Goal: Task Accomplishment & Management: Manage account settings

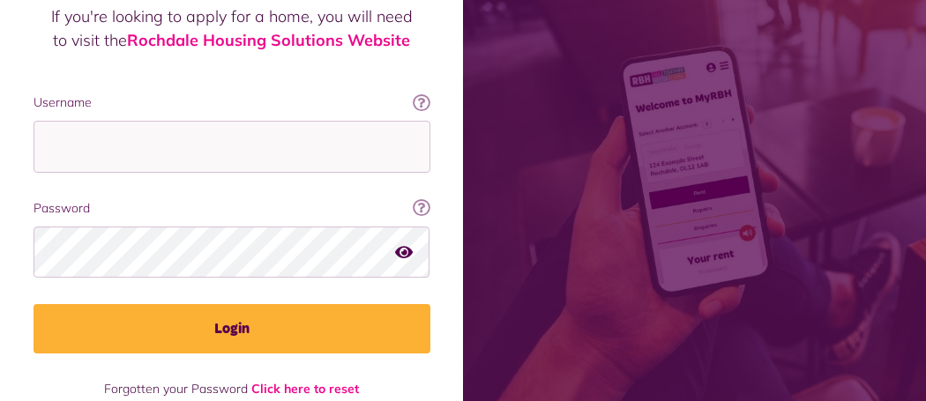
scroll to position [275, 0]
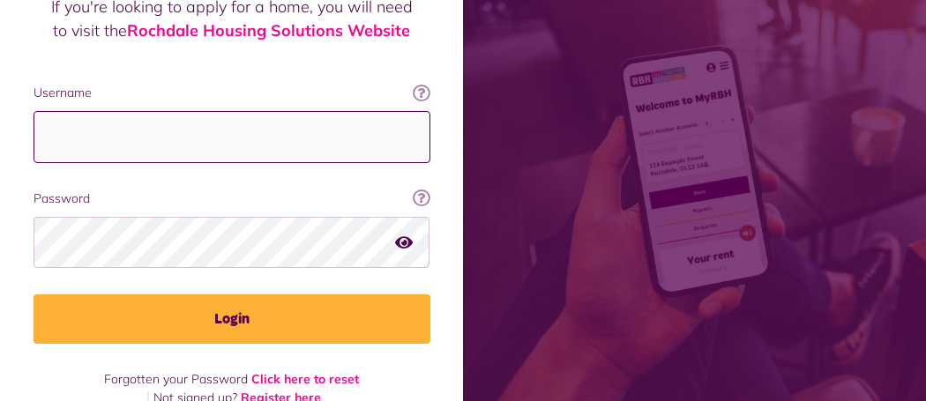
type input "**********"
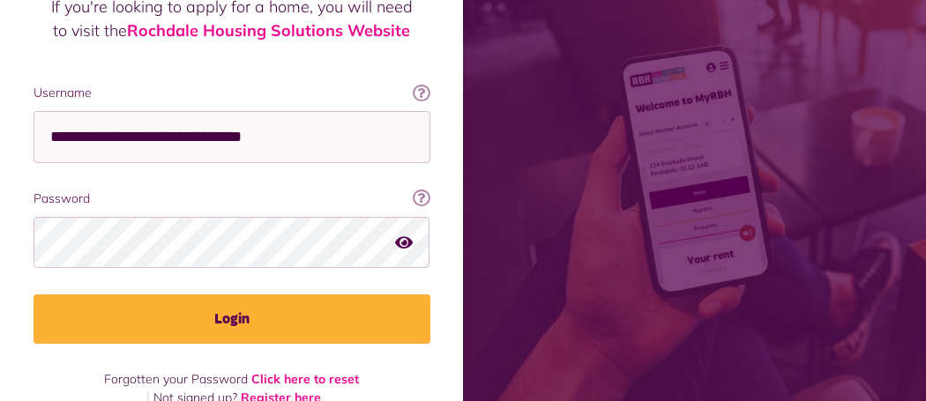
click at [403, 234] on icon "button" at bounding box center [404, 242] width 18 height 16
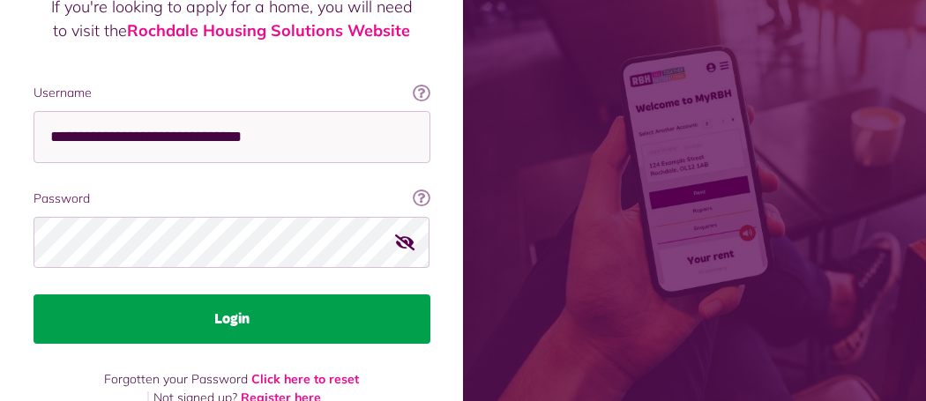
click at [249, 294] on button "Login" at bounding box center [231, 318] width 397 height 49
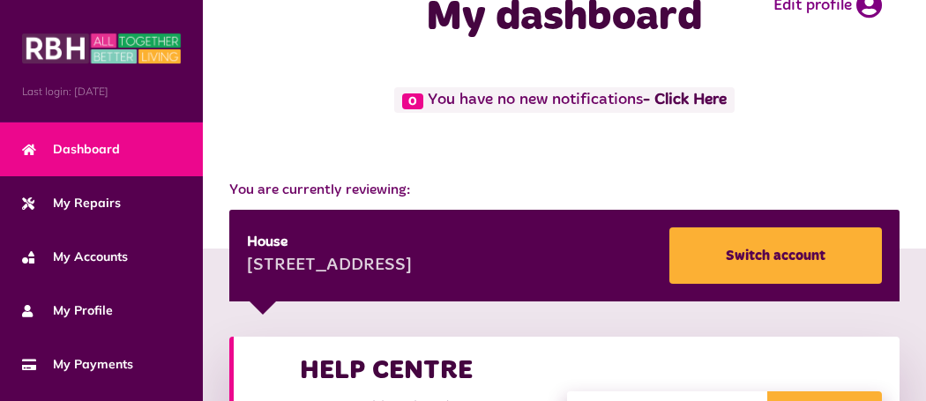
scroll to position [49, 0]
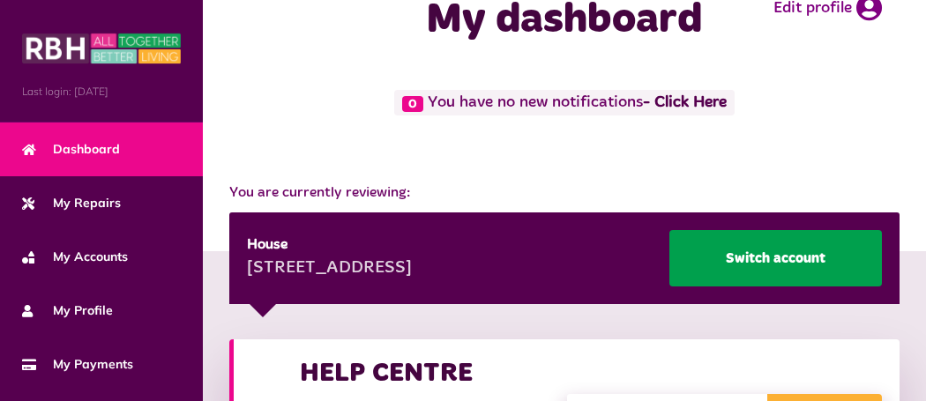
click at [753, 251] on link "Switch account" at bounding box center [775, 258] width 212 height 56
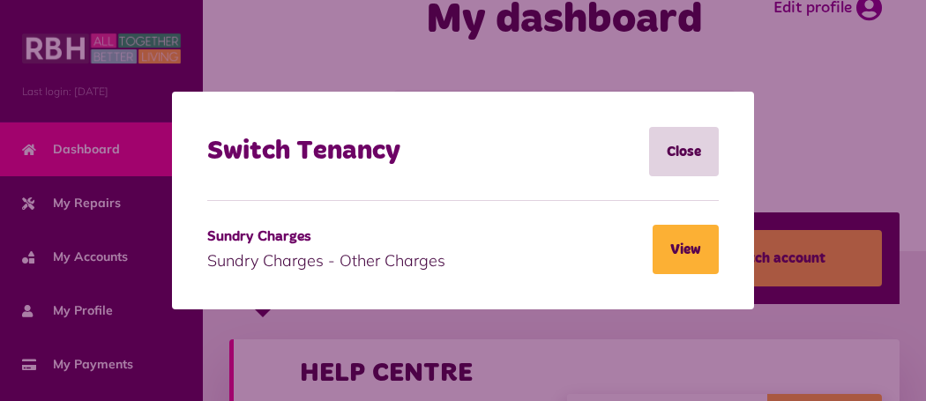
click at [753, 252] on div "Switch Tenancy Close Sundry Charges Sundry Charges - Other Charges View" at bounding box center [463, 201] width 582 height 218
click at [679, 153] on link "Close" at bounding box center [684, 151] width 70 height 49
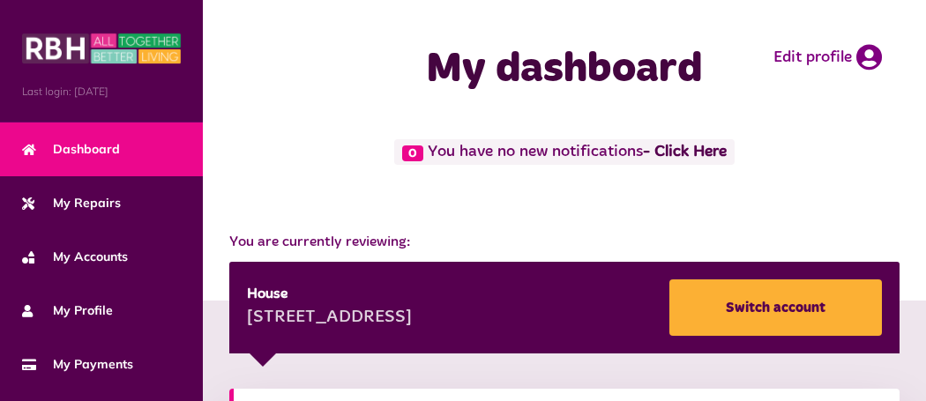
click at [412, 311] on div "[STREET_ADDRESS]" at bounding box center [329, 318] width 165 height 26
click at [257, 315] on div "[STREET_ADDRESS]" at bounding box center [329, 318] width 165 height 26
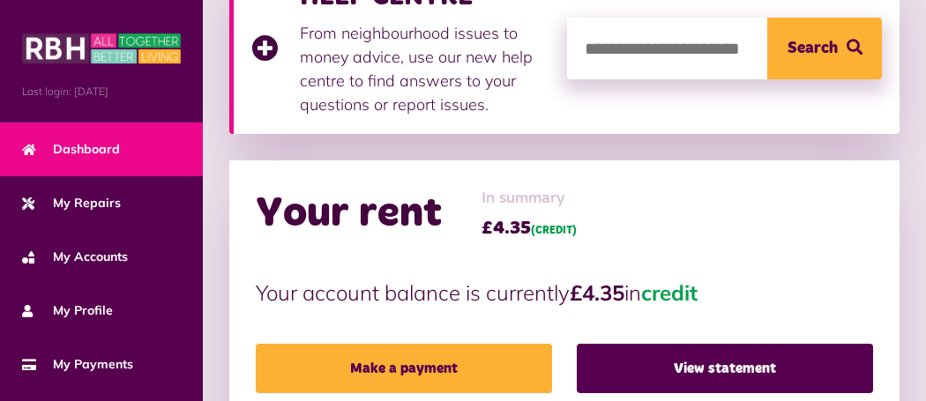
scroll to position [421, 0]
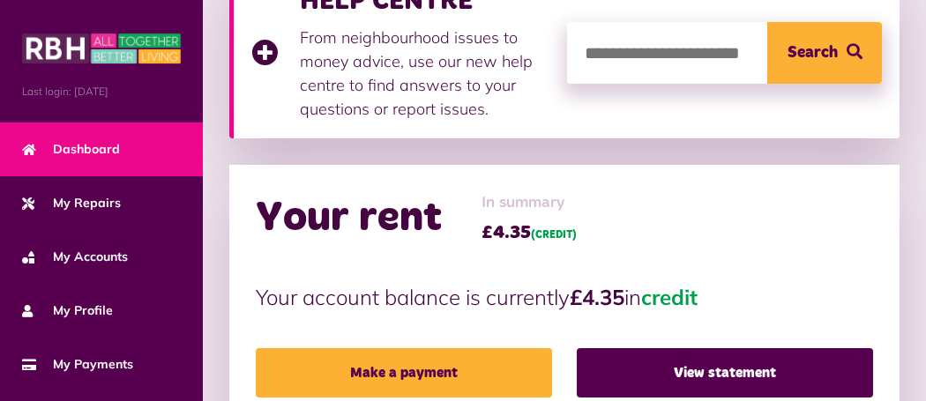
click at [385, 218] on h2 "Your rent" at bounding box center [349, 218] width 186 height 51
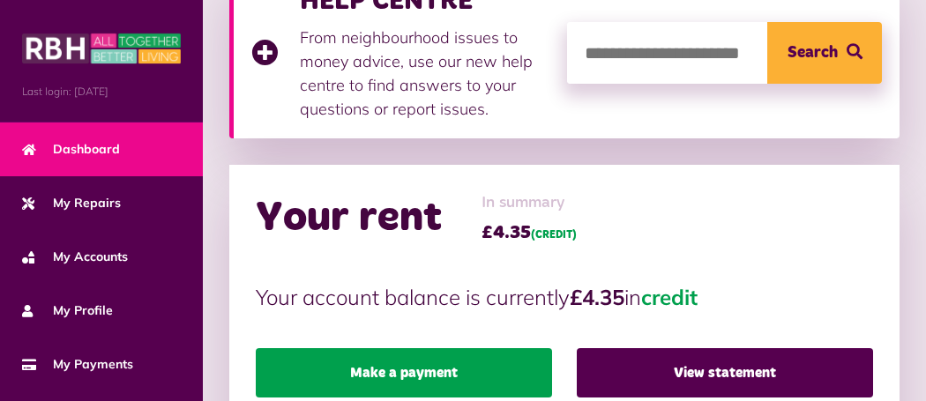
click at [485, 367] on link "Make a payment" at bounding box center [404, 372] width 296 height 49
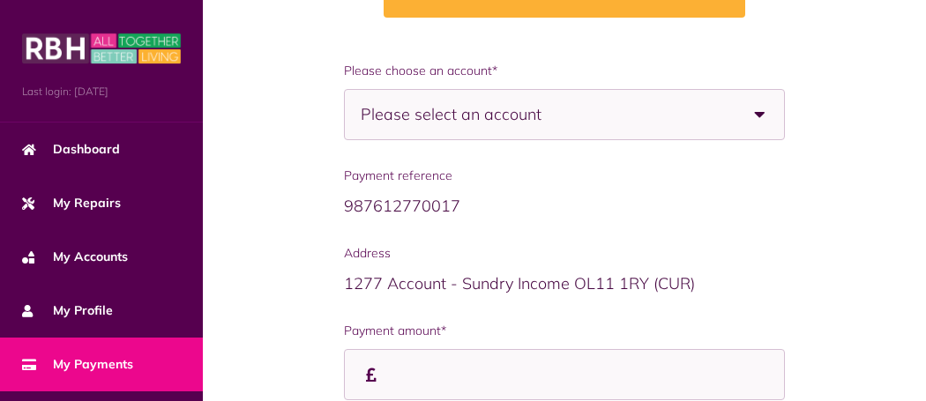
scroll to position [278, 0]
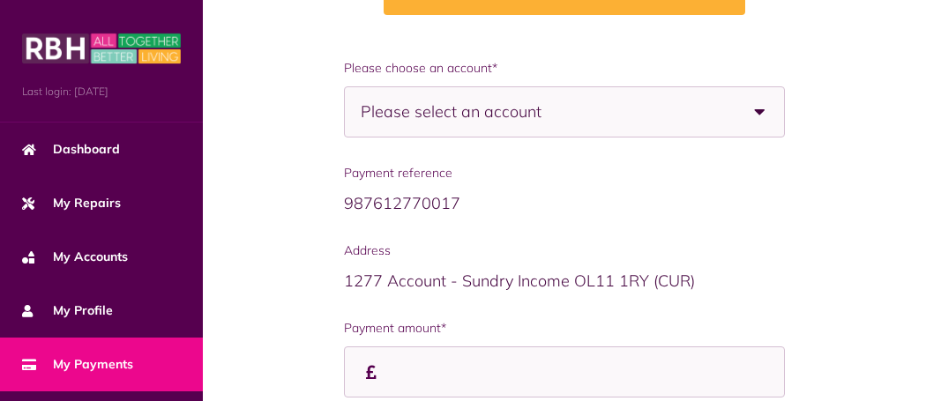
click at [765, 113] on b at bounding box center [758, 111] width 49 height 49
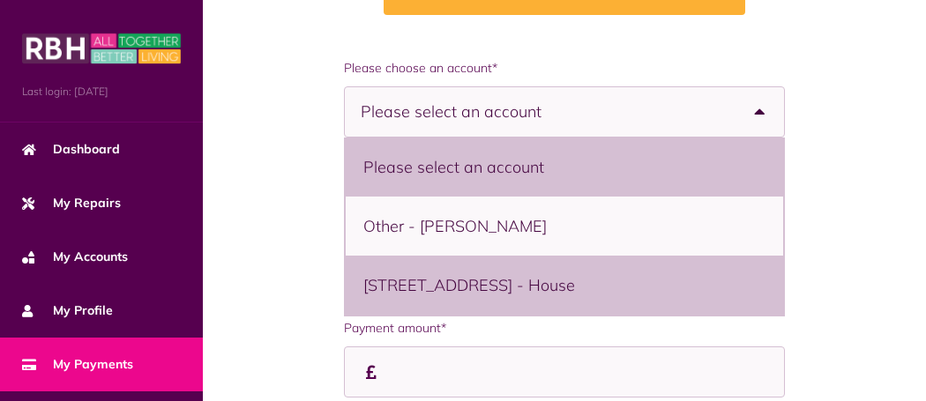
click at [507, 288] on li "[STREET_ADDRESS] - House" at bounding box center [564, 285] width 437 height 59
select select "**********"
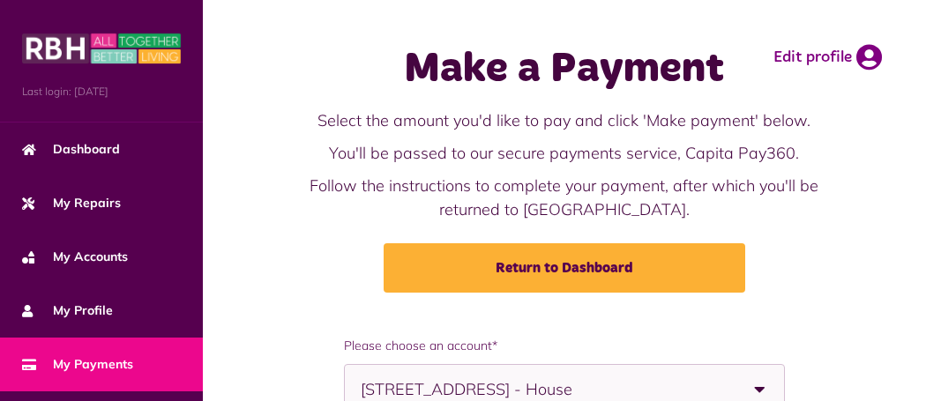
scroll to position [0, 0]
click at [738, 141] on p "You'll be passed to our secure payments service, Capita Pay360." at bounding box center [564, 153] width 555 height 24
click at [869, 56] on icon at bounding box center [869, 57] width 26 height 26
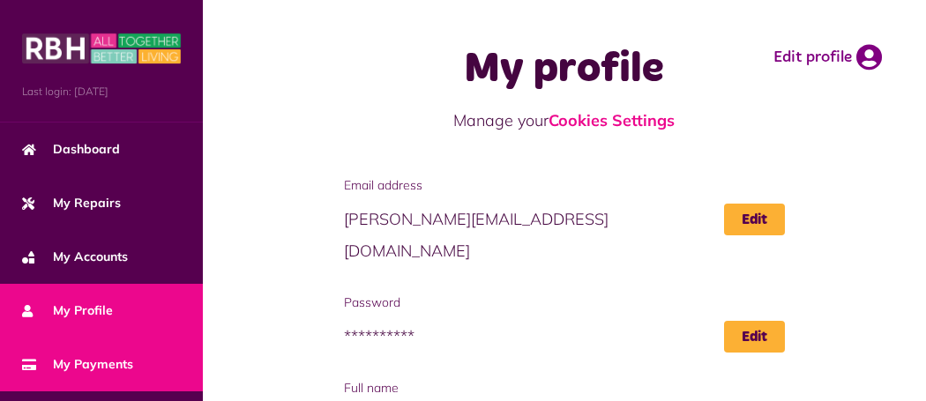
click at [84, 368] on span "My Payments" at bounding box center [77, 364] width 111 height 19
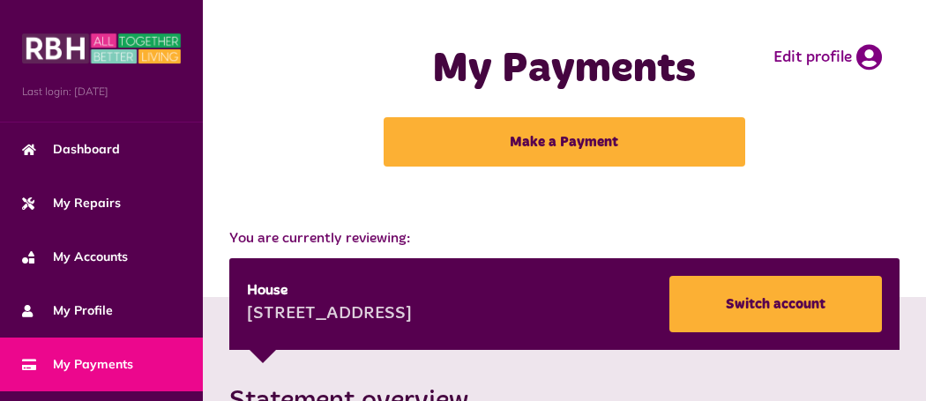
click at [88, 364] on span "My Payments" at bounding box center [77, 364] width 111 height 19
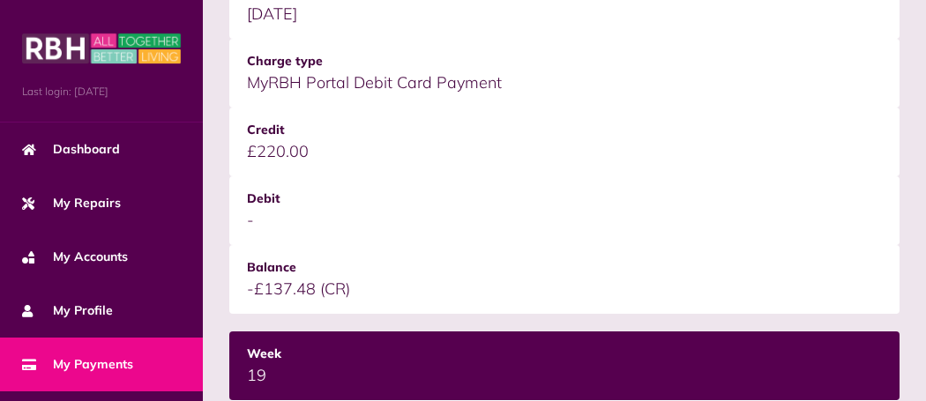
scroll to position [1485, 0]
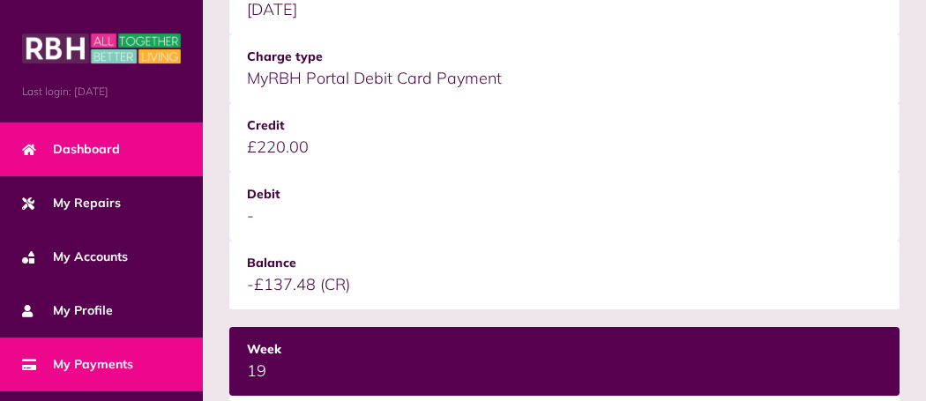
click at [102, 146] on span "Dashboard" at bounding box center [71, 149] width 98 height 19
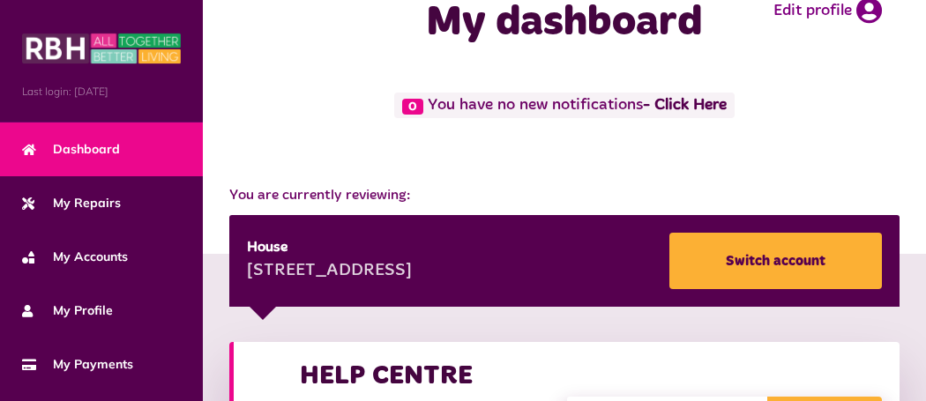
scroll to position [44, 0]
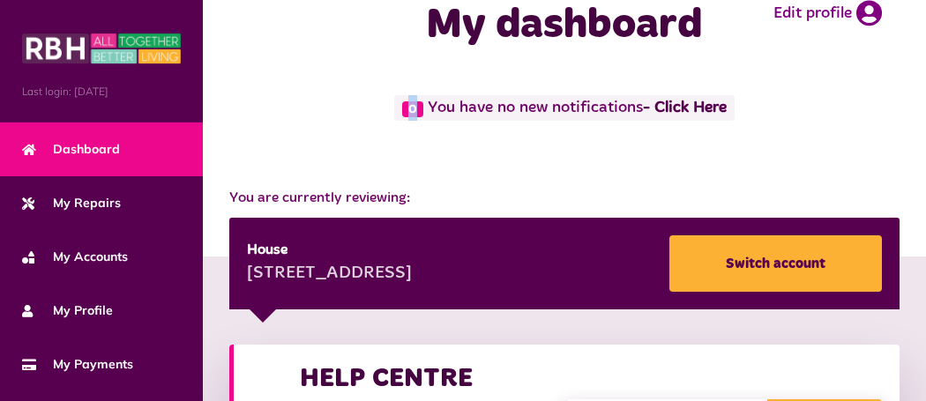
click at [391, 144] on div "0 You have no new notifications - Click Here" at bounding box center [564, 123] width 688 height 57
click at [689, 107] on link "- Click Here" at bounding box center [685, 108] width 84 height 16
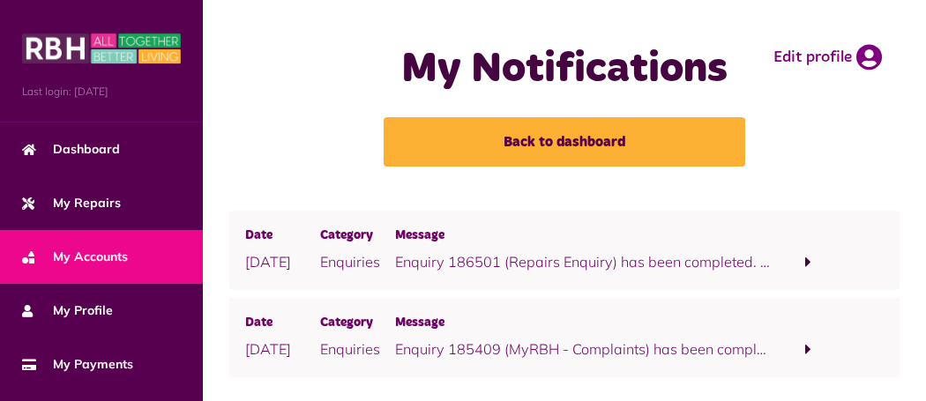
click at [52, 260] on span "My Accounts" at bounding box center [75, 257] width 106 height 19
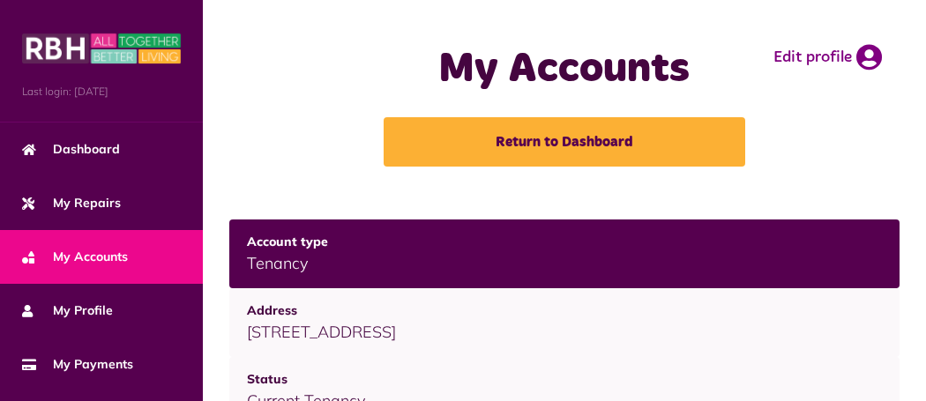
click at [52, 263] on span "My Accounts" at bounding box center [75, 257] width 106 height 19
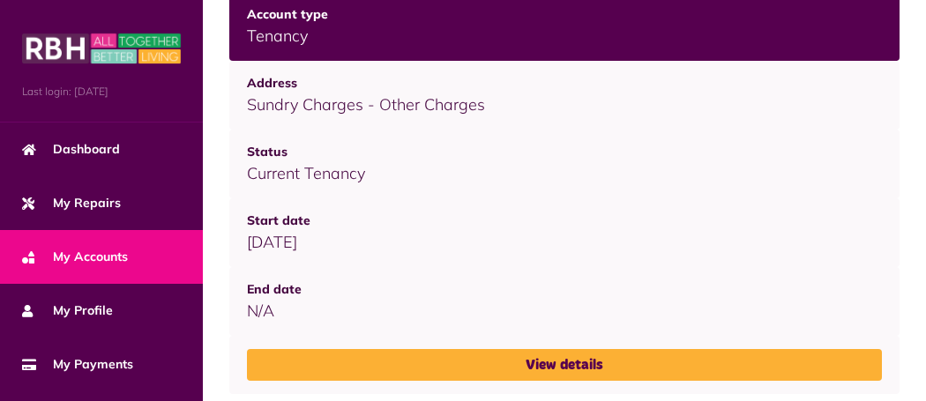
scroll to position [648, 0]
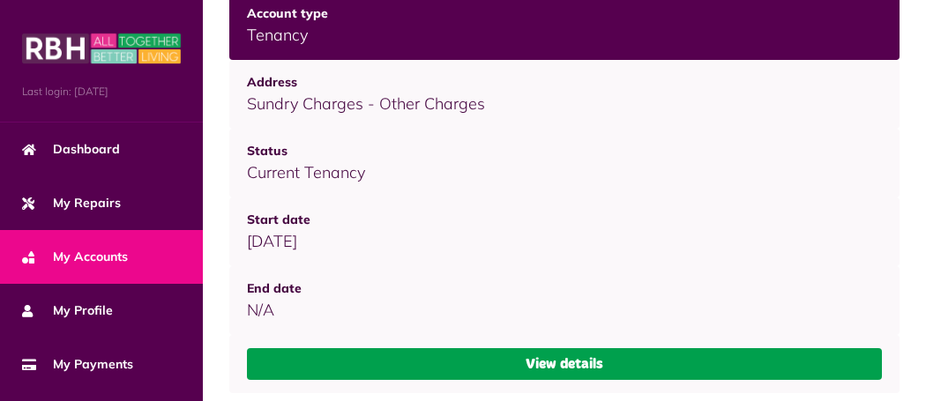
click at [540, 361] on link "View details" at bounding box center [564, 364] width 635 height 32
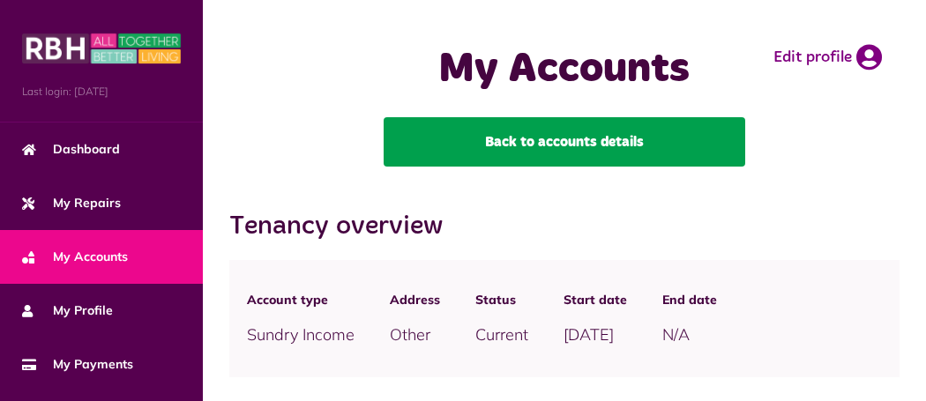
click at [522, 145] on link "Back to accounts details" at bounding box center [563, 141] width 361 height 49
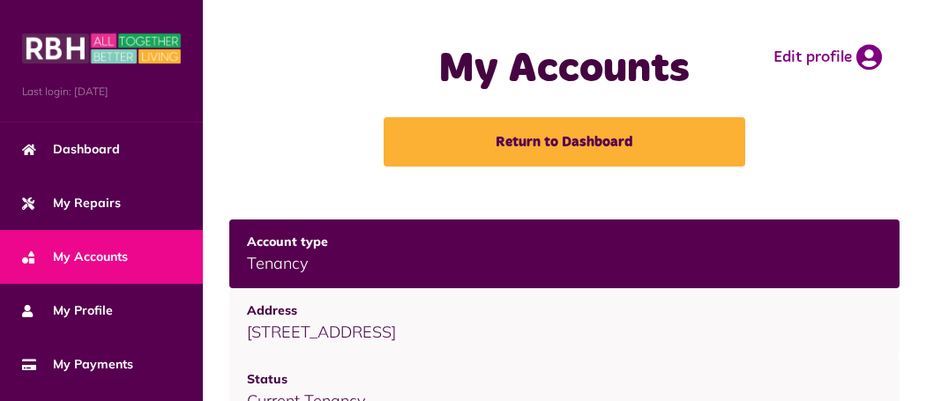
click at [323, 331] on td "[STREET_ADDRESS]" at bounding box center [564, 322] width 670 height 69
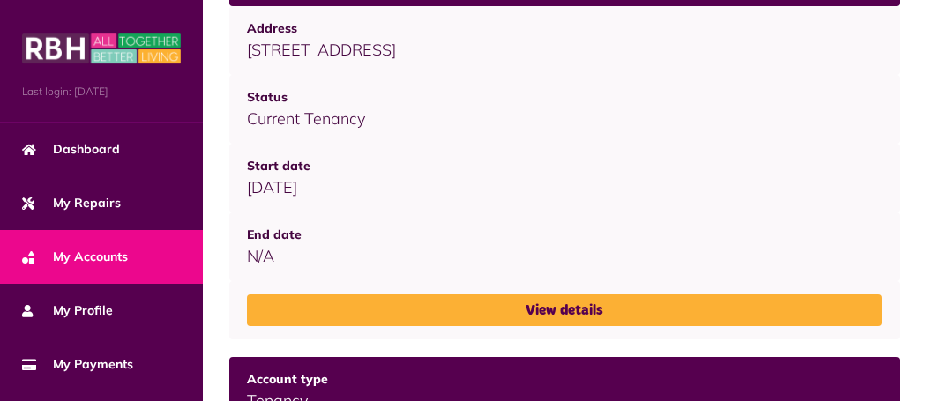
scroll to position [285, 0]
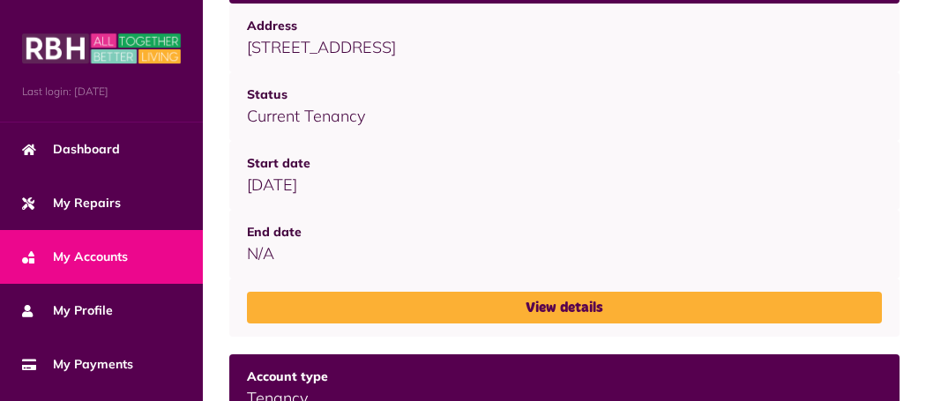
click at [520, 310] on link "View details" at bounding box center [564, 308] width 635 height 32
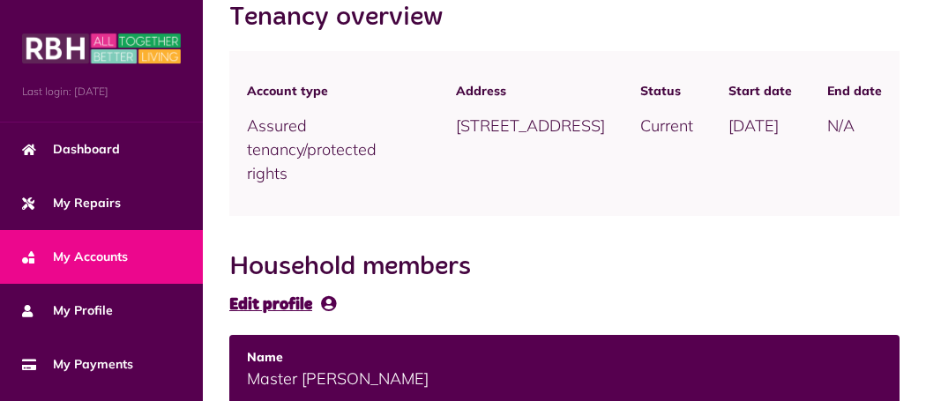
scroll to position [210, 0]
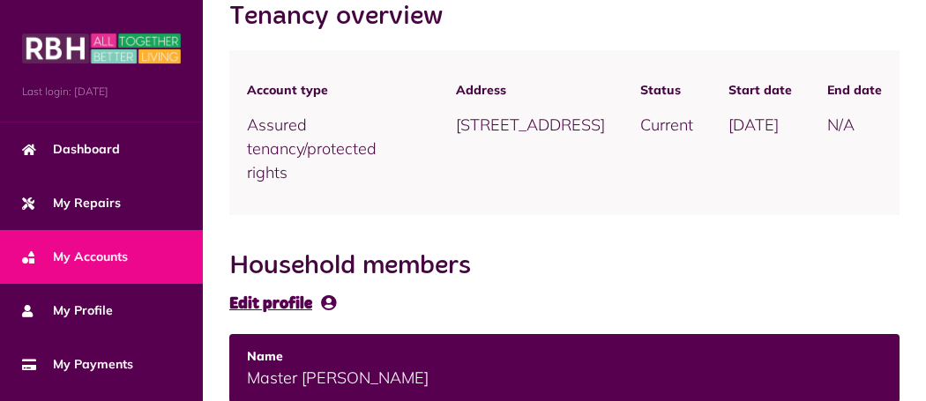
click at [525, 257] on h2 "Household members" at bounding box center [564, 266] width 670 height 32
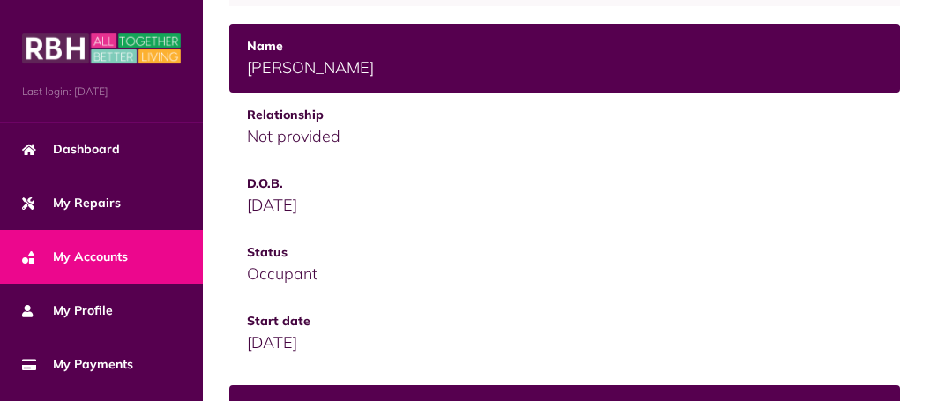
scroll to position [878, 0]
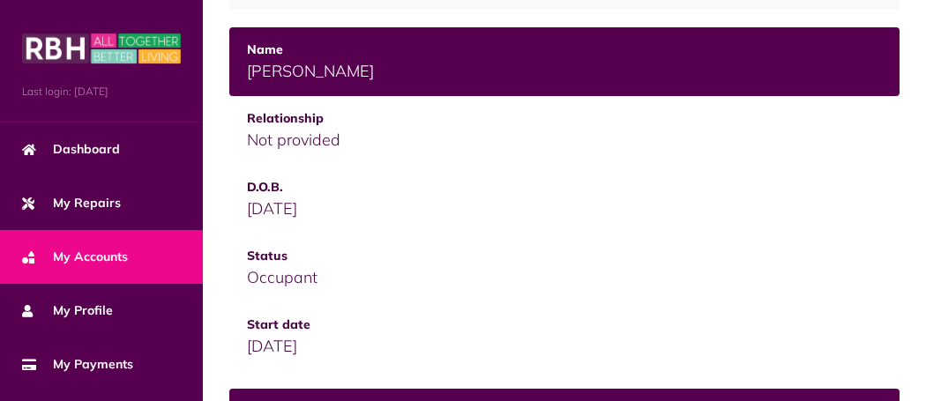
click at [845, 196] on td "[DATE]" at bounding box center [564, 199] width 670 height 69
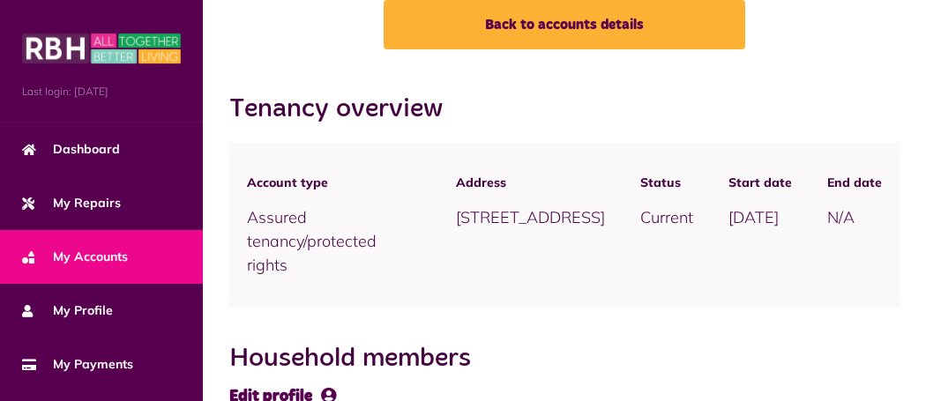
scroll to position [115, 0]
